Goal: Information Seeking & Learning: Learn about a topic

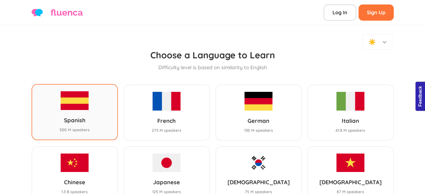
click at [90, 92] on div "Spanish 500 M speakers" at bounding box center [75, 112] width 86 height 56
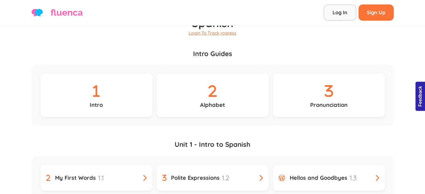
click at [331, 8] on link "Log In" at bounding box center [340, 12] width 33 height 16
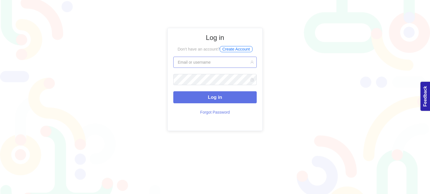
click at [226, 64] on input "text" at bounding box center [214, 62] width 83 height 11
type input "wiwitatika23@gmail.com"
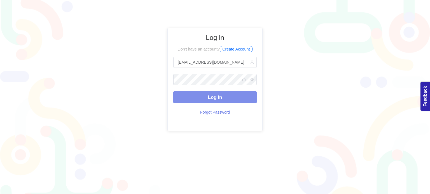
click at [223, 96] on button "Log in" at bounding box center [214, 97] width 83 height 12
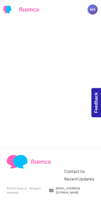
click at [92, 11] on div "WA" at bounding box center [92, 9] width 10 height 10
click at [74, 49] on link "Logout" at bounding box center [78, 49] width 39 height 10
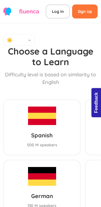
click at [28, 107] on img at bounding box center [42, 116] width 28 height 18
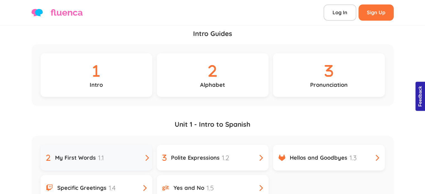
click at [112, 153] on div "My First Words 1.1" at bounding box center [96, 158] width 101 height 10
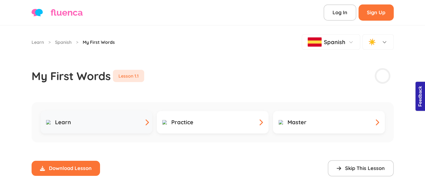
click at [130, 119] on div "Learn" at bounding box center [96, 122] width 101 height 7
